Goal: Transaction & Acquisition: Purchase product/service

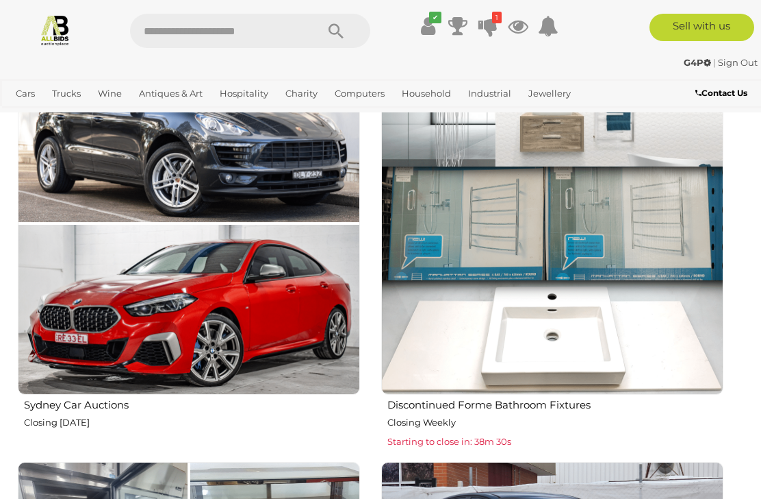
scroll to position [1668, 0]
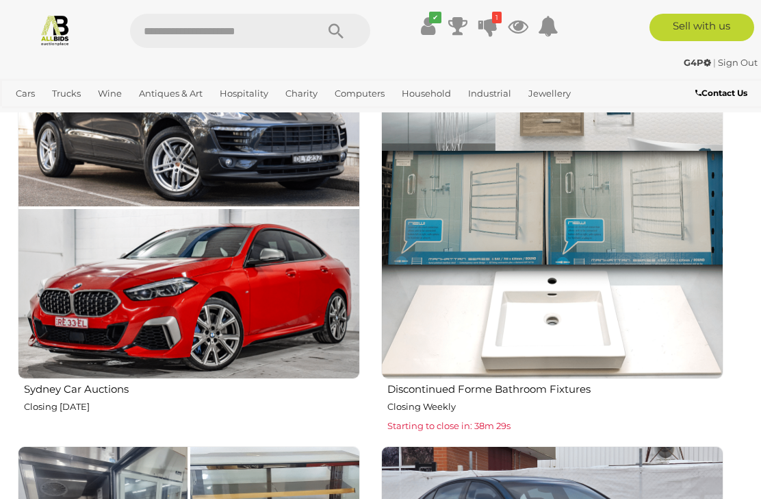
click at [588, 319] on img at bounding box center [552, 207] width 342 height 342
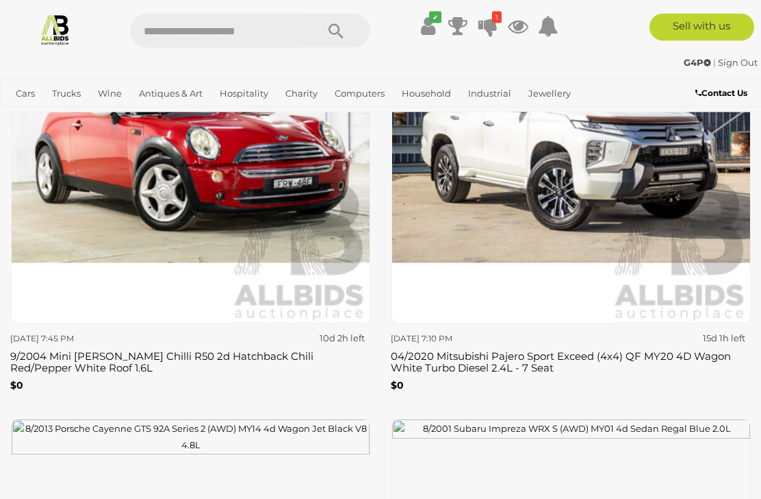
scroll to position [3787, 0]
click at [72, 360] on h3 "9/2004 Mini [PERSON_NAME] Chilli R50 2d Hatchback Chili Red/Pepper White Roof 1…" at bounding box center [190, 360] width 360 height 26
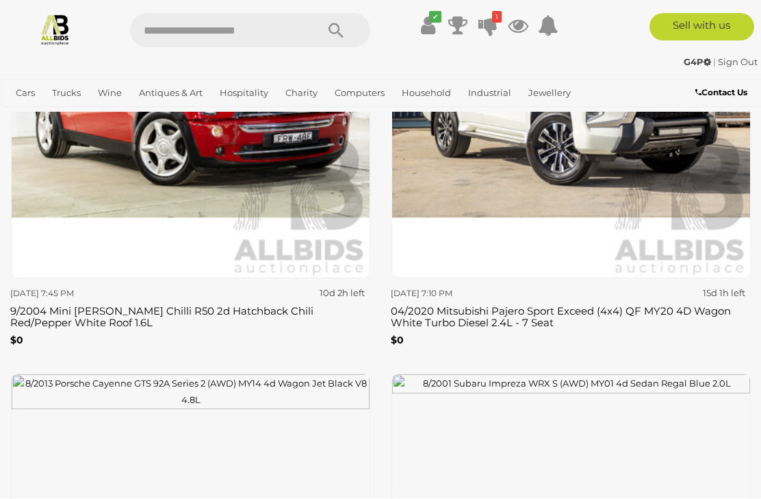
scroll to position [3833, 0]
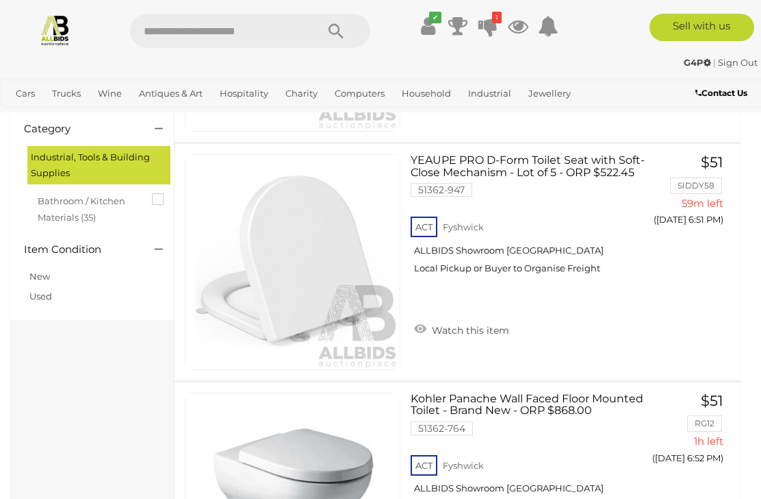
scroll to position [303, 0]
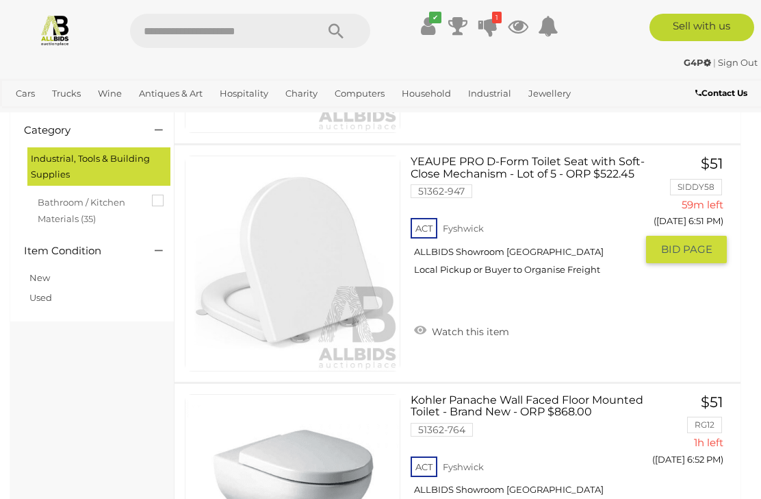
click at [325, 272] on img at bounding box center [293, 263] width 214 height 214
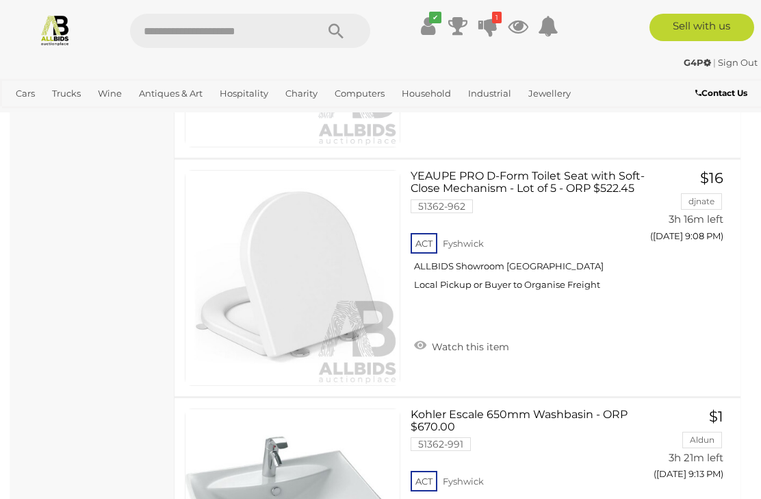
scroll to position [7901, 0]
